Goal: Task Accomplishment & Management: Complete application form

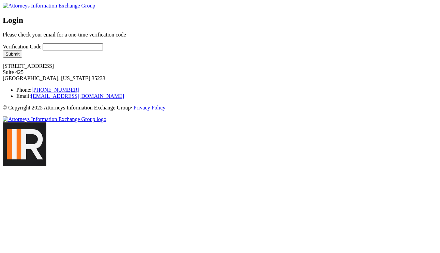
click at [65, 50] on input "Verification Code" at bounding box center [73, 46] width 60 height 7
type input "1234"
click at [22, 58] on button "Submit" at bounding box center [12, 53] width 19 height 7
click at [95, 50] on input "Verification Code" at bounding box center [73, 46] width 60 height 7
type input "1234"
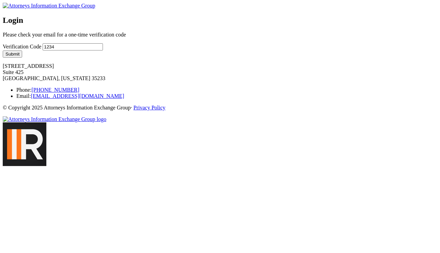
click at [22, 58] on button "Submit" at bounding box center [12, 53] width 19 height 7
click at [77, 50] on input "Verification Code" at bounding box center [73, 46] width 60 height 7
type input "234"
click at [22, 58] on button "Submit" at bounding box center [12, 53] width 19 height 7
type input "12345"
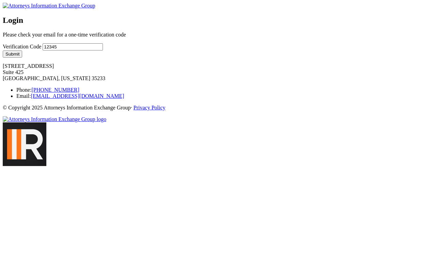
click at [22, 58] on button "Submit" at bounding box center [12, 53] width 19 height 7
